Goal: Find specific page/section: Find specific page/section

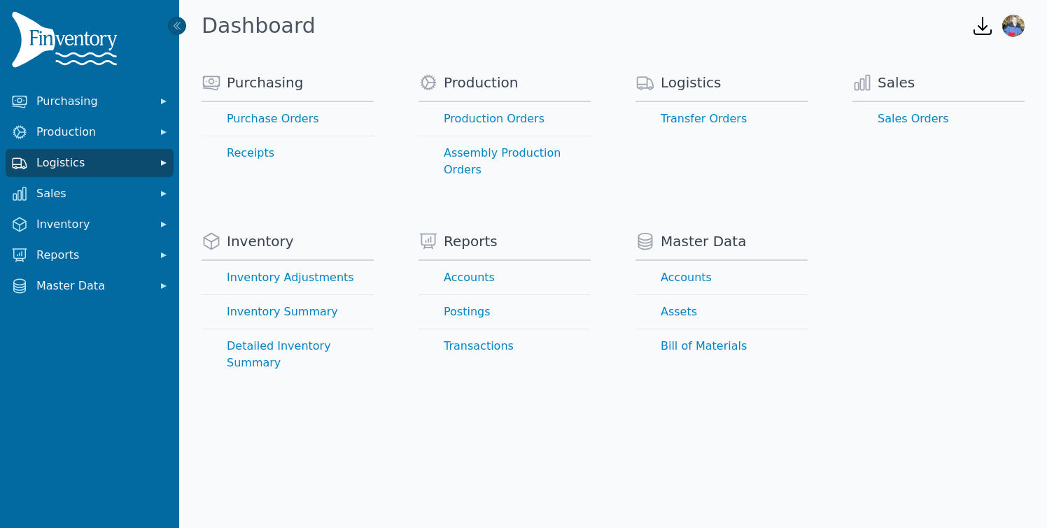
click at [107, 164] on span "Logistics" at bounding box center [92, 163] width 112 height 17
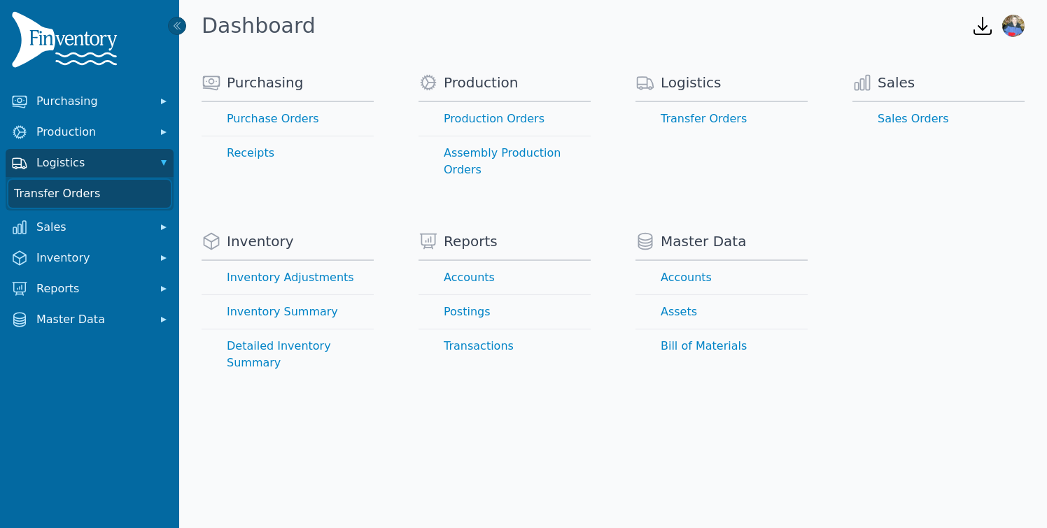
click at [99, 198] on link "Transfer Orders" at bounding box center [89, 194] width 162 height 28
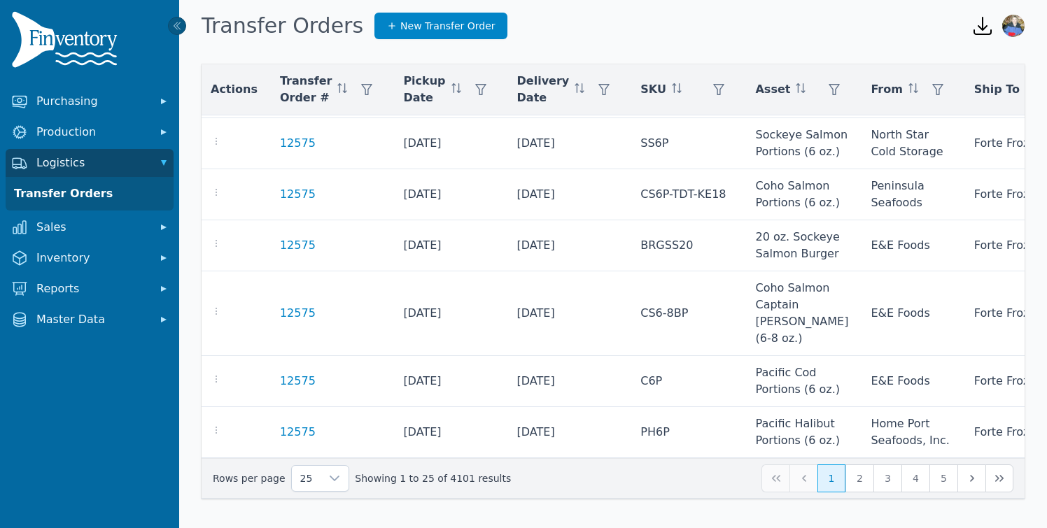
scroll to position [1119, 2]
click at [329, 481] on icon at bounding box center [334, 478] width 11 height 11
click at [320, 444] on li "250" at bounding box center [314, 446] width 51 height 28
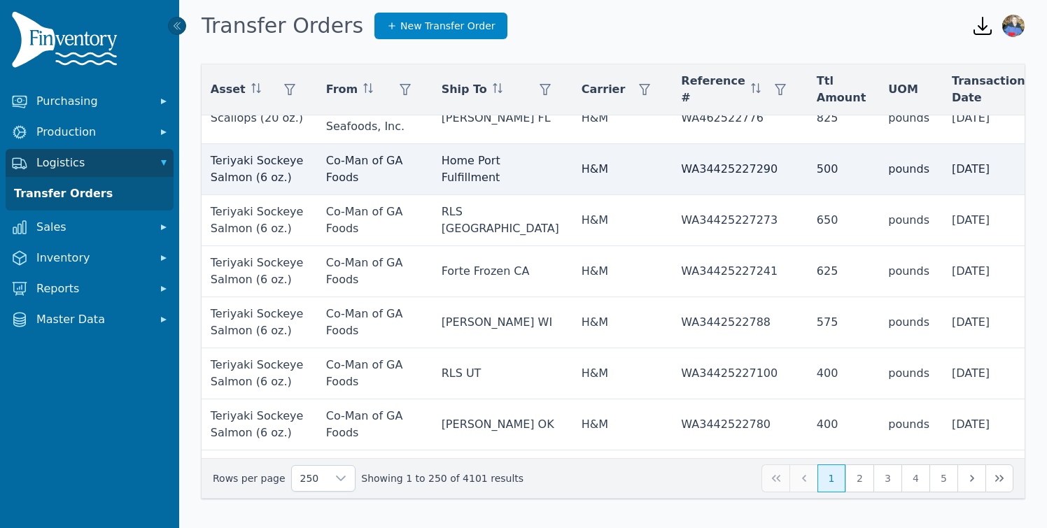
scroll to position [3541, 609]
